Goal: Find specific page/section: Find specific page/section

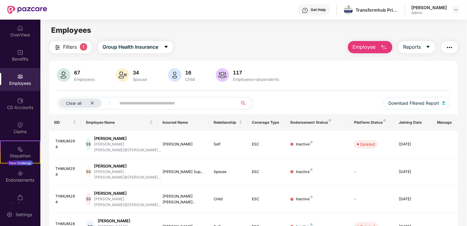
scroll to position [10, 0]
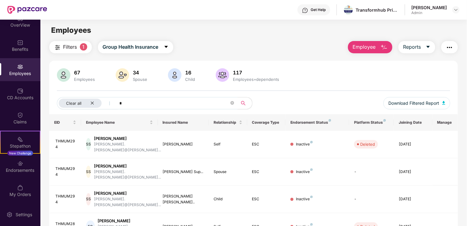
click at [173, 104] on input "*" at bounding box center [174, 103] width 110 height 9
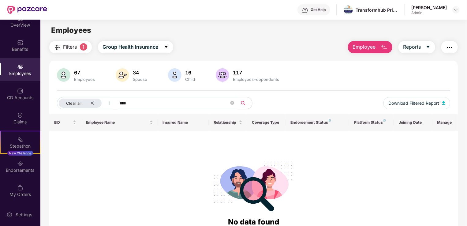
type input "****"
click at [231, 105] on span at bounding box center [233, 103] width 4 height 6
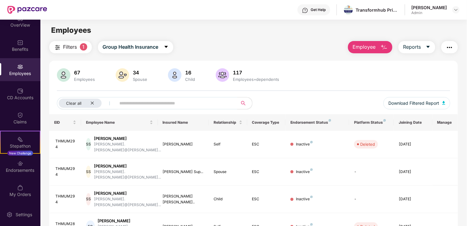
click at [87, 74] on div "67" at bounding box center [84, 73] width 23 height 6
click at [26, 45] on div "Benefits" at bounding box center [20, 45] width 40 height 23
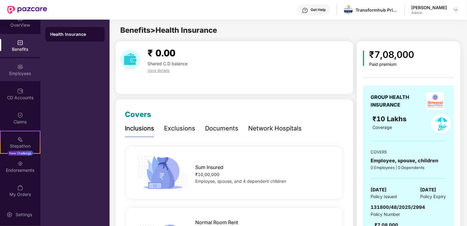
click at [24, 66] on div "Employees" at bounding box center [20, 69] width 40 height 23
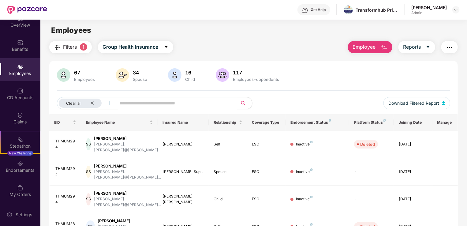
click at [85, 77] on div "Employees" at bounding box center [84, 79] width 23 height 5
click at [21, 91] on img at bounding box center [20, 91] width 6 height 6
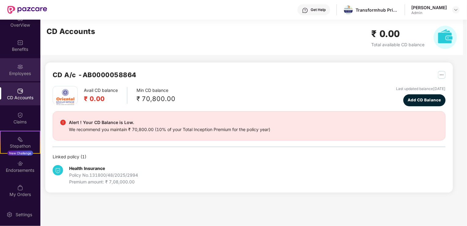
click at [18, 77] on div "Employees" at bounding box center [20, 69] width 40 height 23
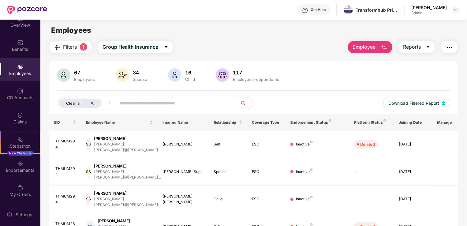
click at [93, 102] on icon "close" at bounding box center [92, 103] width 4 height 4
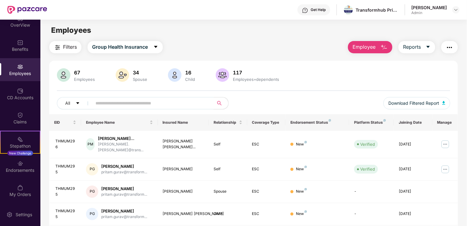
click at [138, 103] on input "text" at bounding box center [151, 103] width 110 height 9
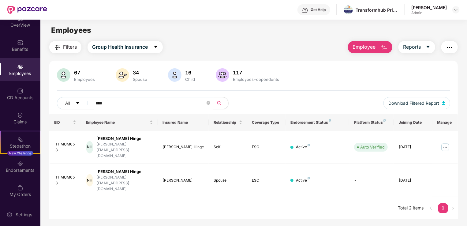
type input "****"
